Goal: Transaction & Acquisition: Purchase product/service

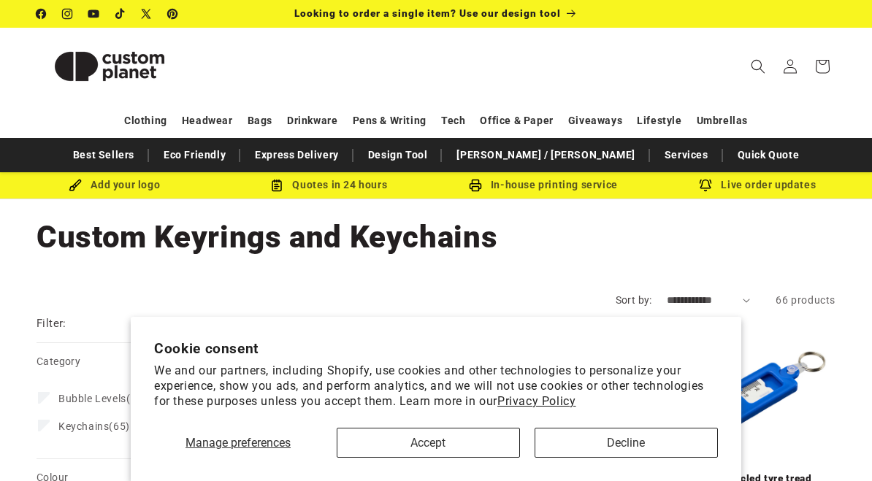
click at [623, 447] on button "Decline" at bounding box center [626, 443] width 183 height 30
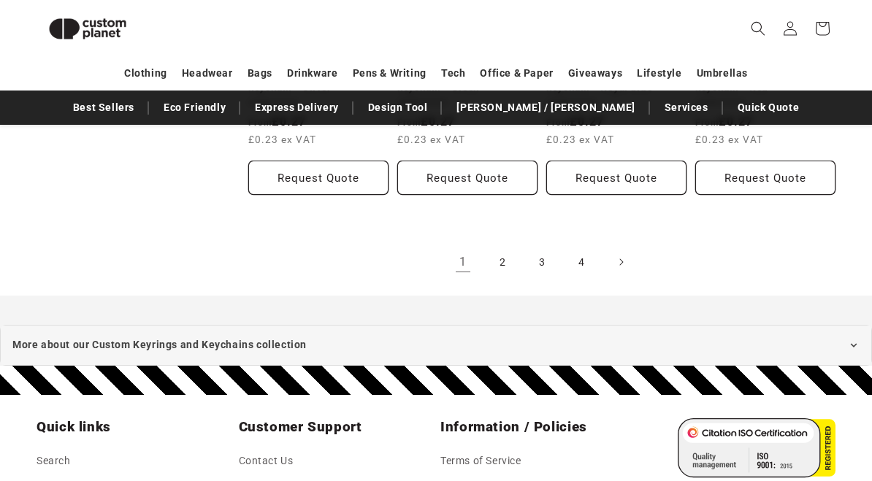
scroll to position [1622, 0]
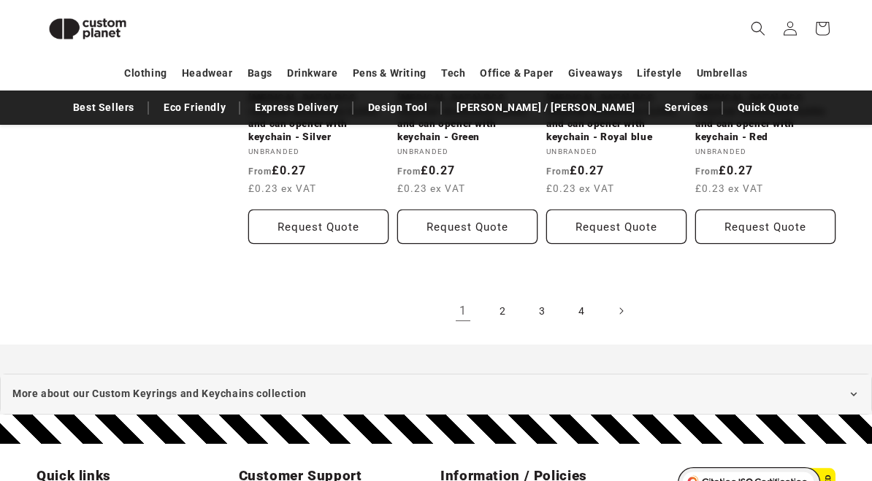
click at [503, 307] on link "2" at bounding box center [503, 311] width 32 height 32
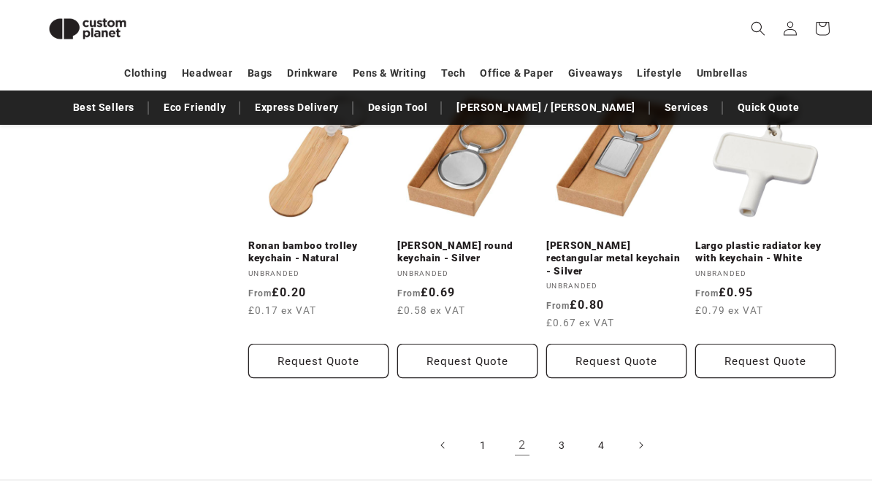
scroll to position [1497, 0]
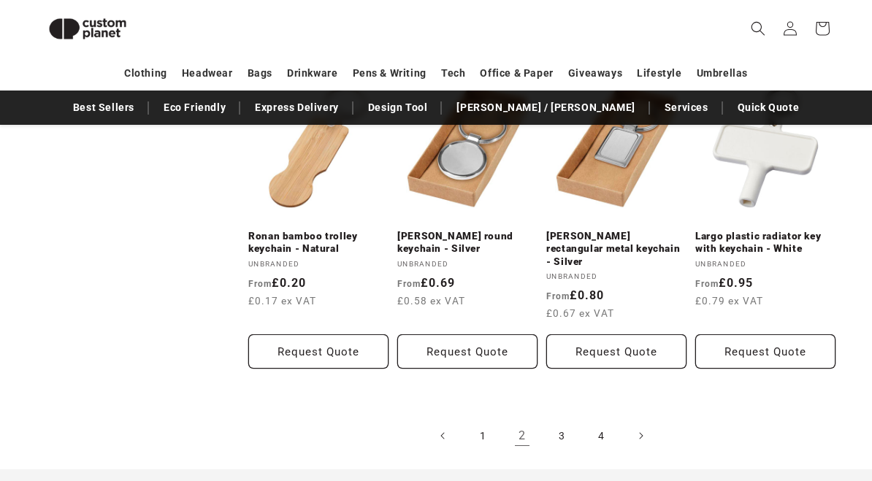
click at [557, 420] on link "3" at bounding box center [562, 436] width 32 height 32
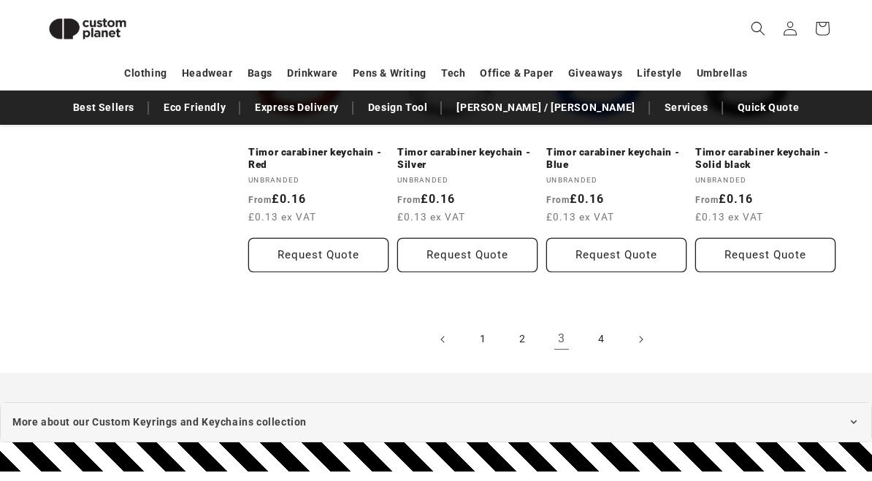
scroll to position [1583, 0]
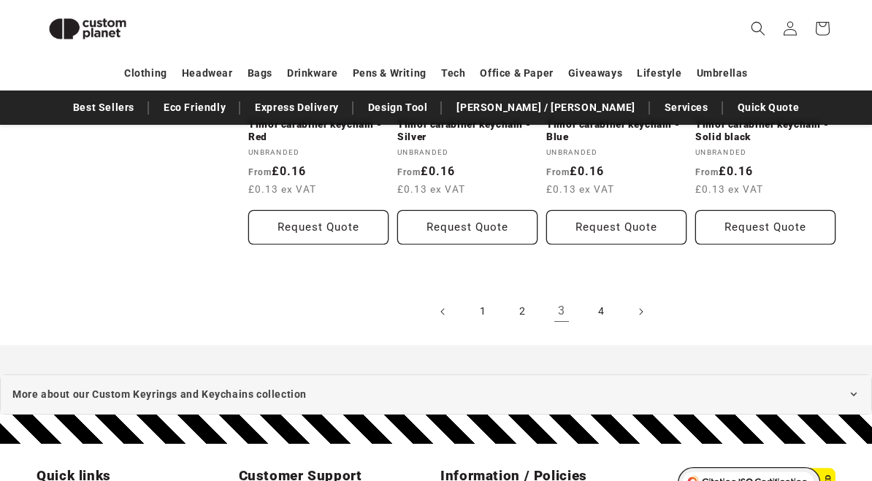
click at [606, 313] on link "4" at bounding box center [601, 312] width 32 height 32
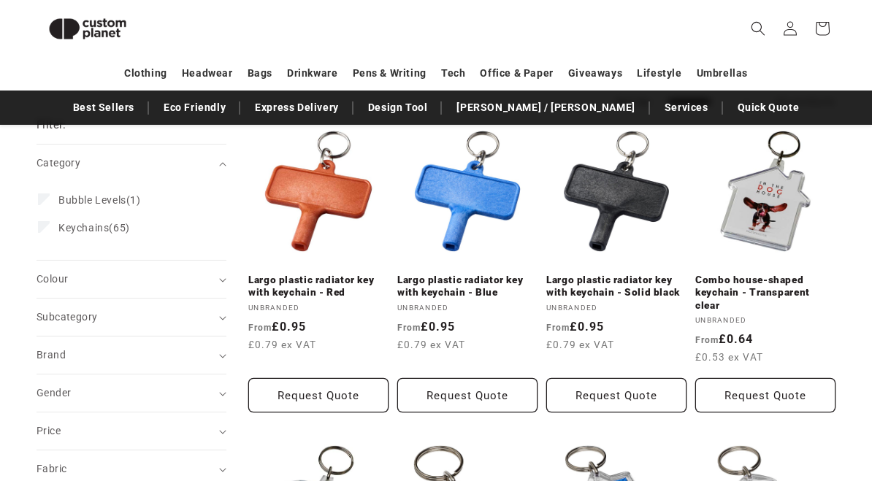
scroll to position [1667, 0]
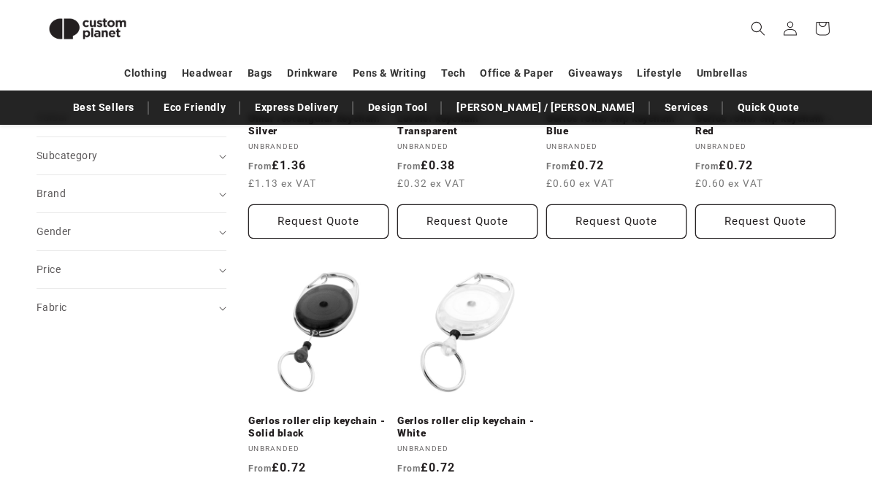
scroll to position [327, 0]
